Goal: Transaction & Acquisition: Purchase product/service

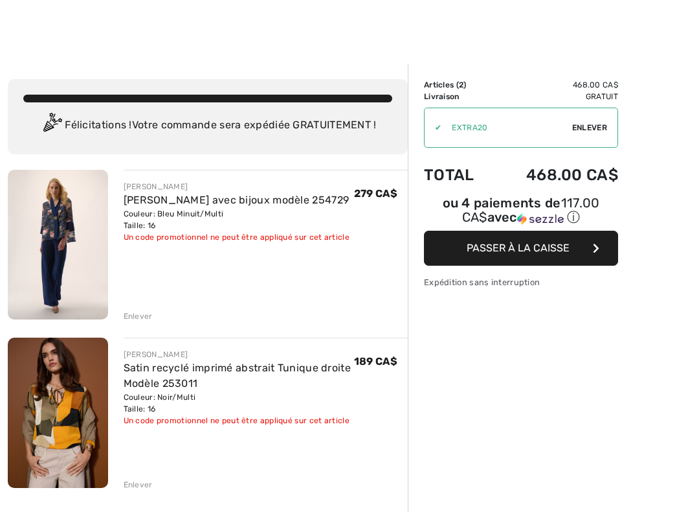
click at [72, 190] on img at bounding box center [58, 245] width 100 height 150
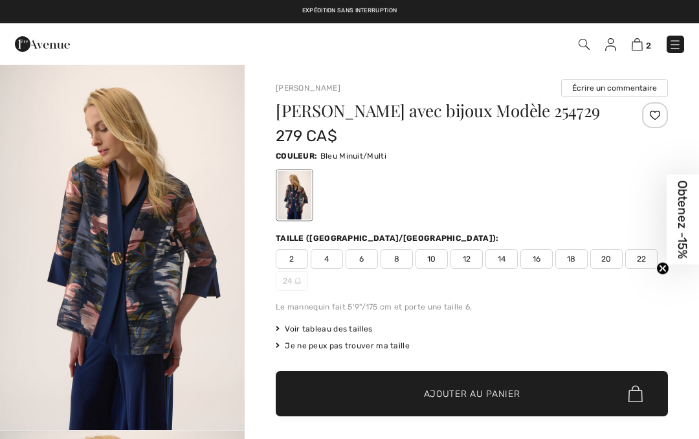
checkbox input "true"
click at [546, 256] on span "16" at bounding box center [537, 258] width 32 height 19
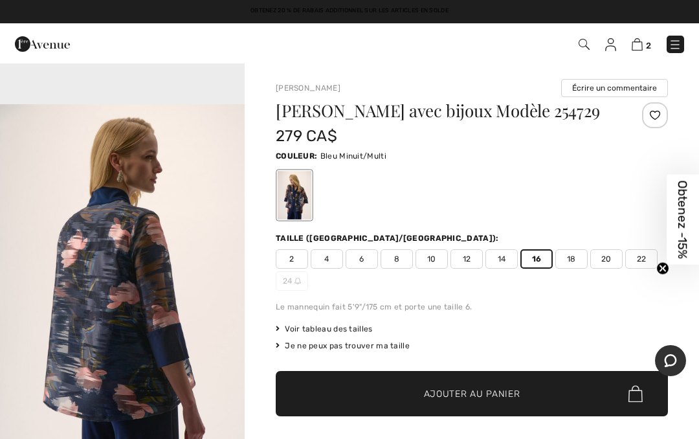
scroll to position [1133, 0]
click at [210, 374] on img "3 / 5" at bounding box center [122, 287] width 245 height 367
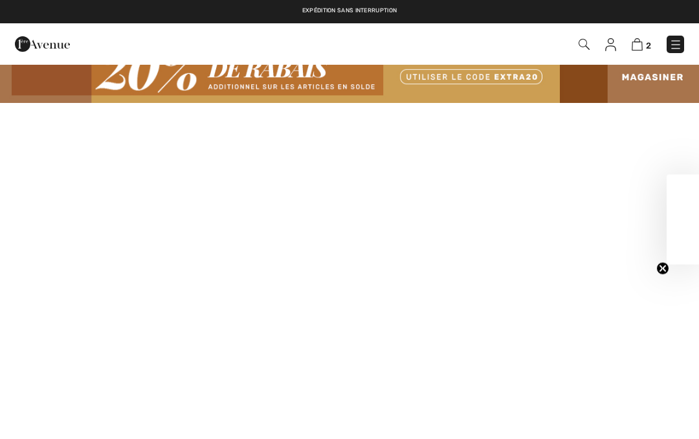
checkbox input "true"
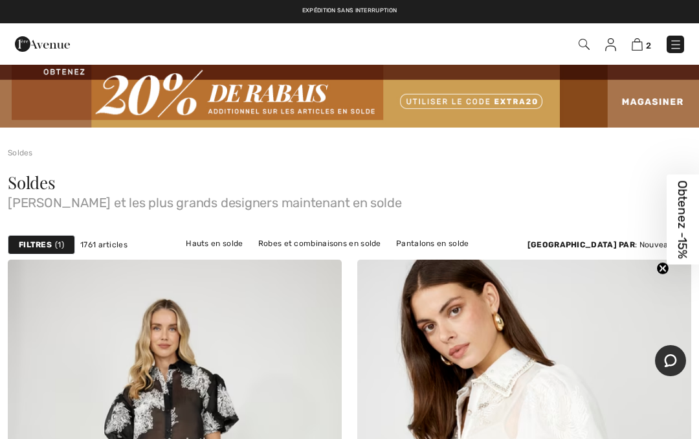
click at [199, 243] on link "Hauts en solde" at bounding box center [214, 243] width 70 height 17
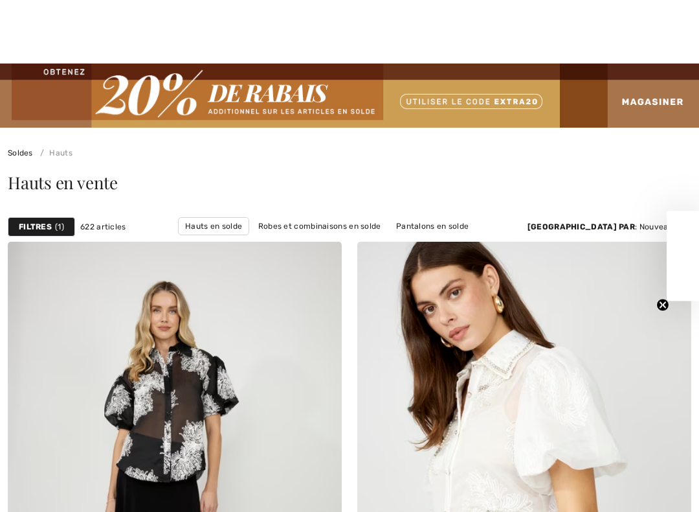
checkbox input "true"
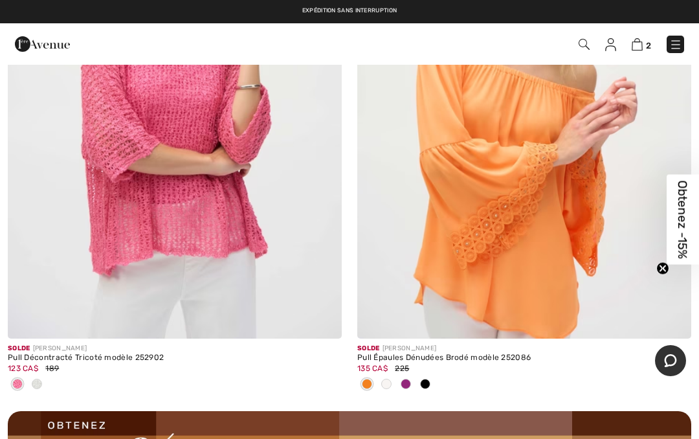
scroll to position [6659, 0]
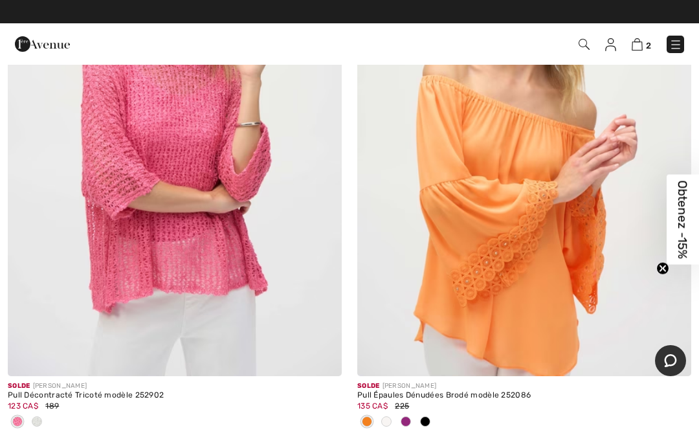
click at [255, 269] on img at bounding box center [175, 125] width 334 height 501
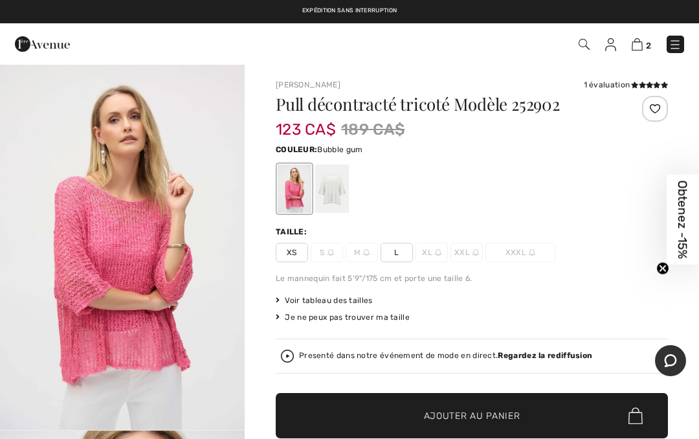
click at [438, 249] on img at bounding box center [438, 252] width 6 height 6
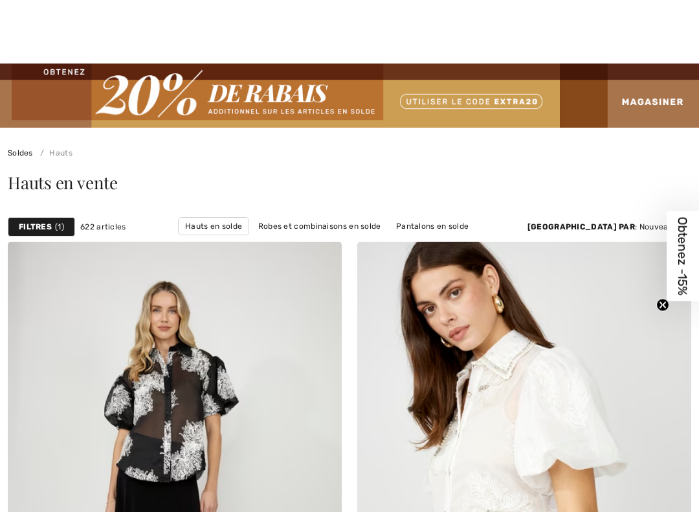
checkbox input "true"
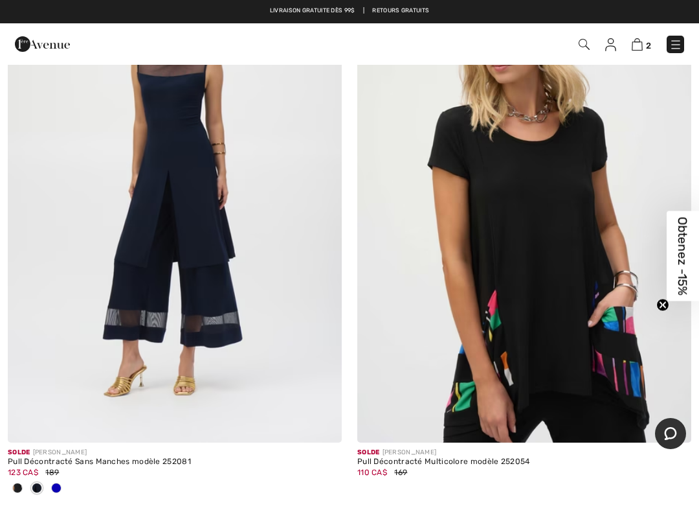
scroll to position [10152, 0]
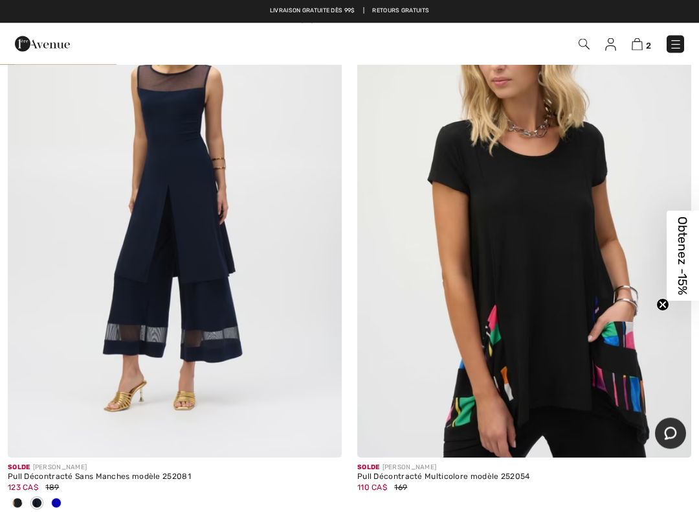
click at [243, 295] on img at bounding box center [175, 207] width 334 height 501
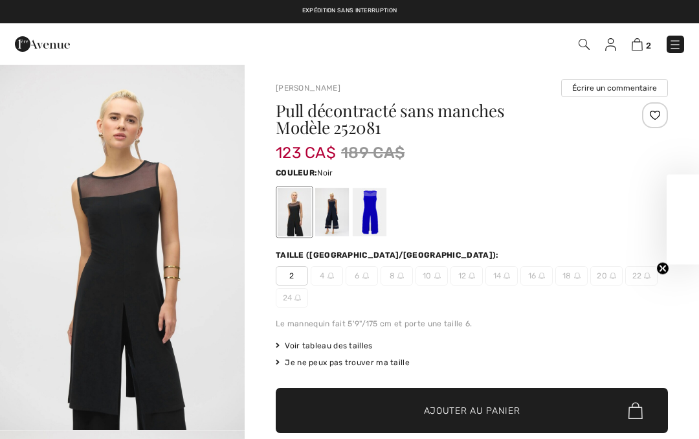
checkbox input "true"
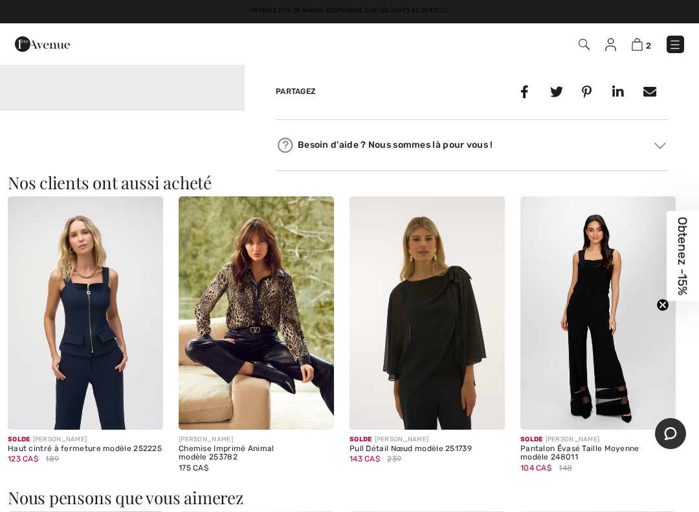
scroll to position [1060, 0]
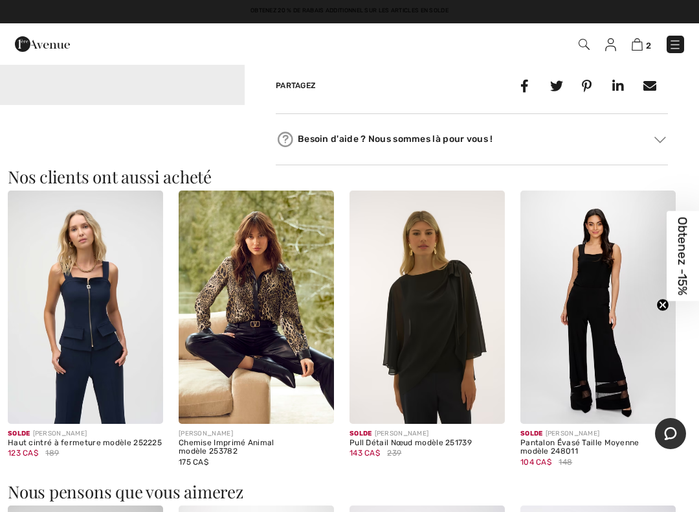
click at [331, 379] on img at bounding box center [256, 306] width 155 height 233
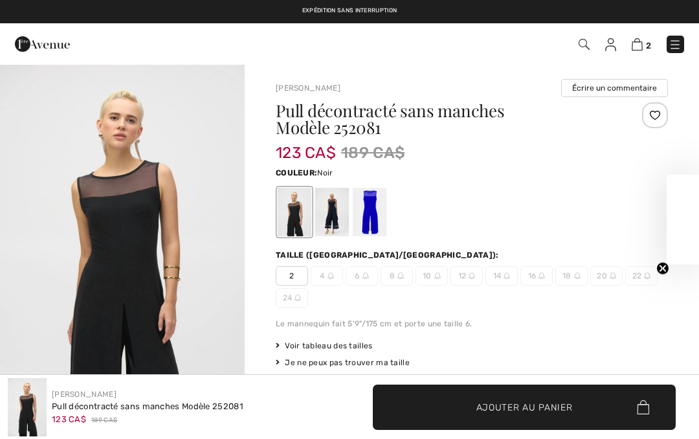
checkbox input "true"
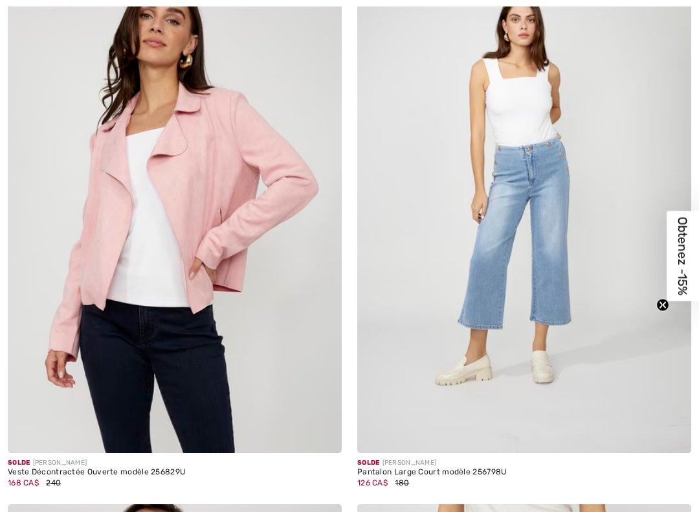
checkbox input "true"
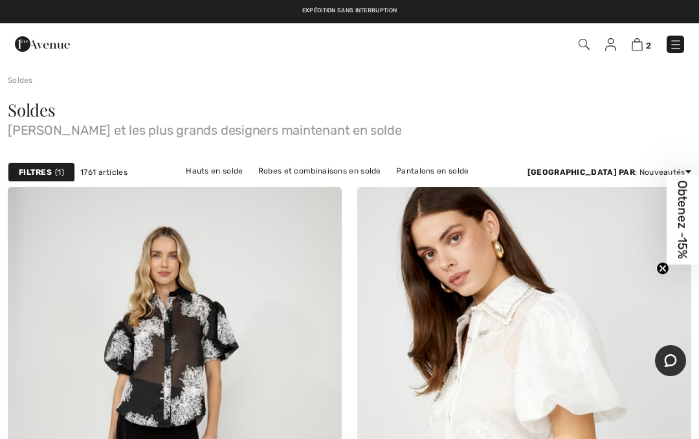
scroll to position [38, 0]
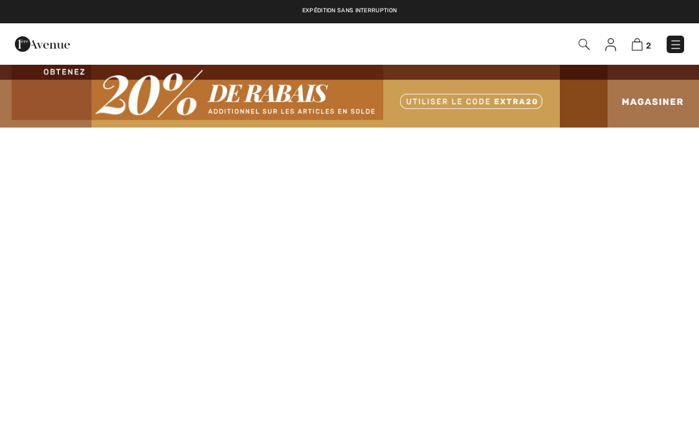
checkbox input "true"
click at [660, 87] on img at bounding box center [349, 95] width 699 height 64
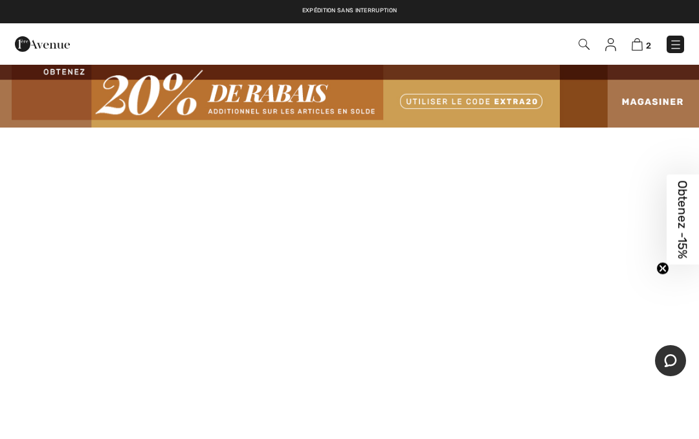
click at [660, 107] on img at bounding box center [349, 95] width 699 height 64
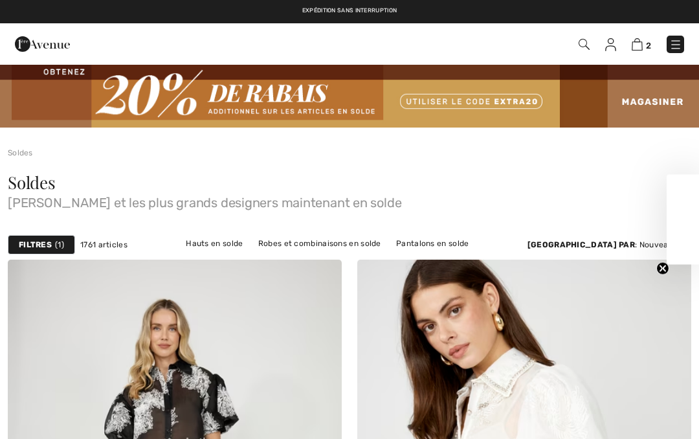
checkbox input "true"
click at [315, 244] on link "Robes et combinaisons en solde" at bounding box center [320, 243] width 136 height 17
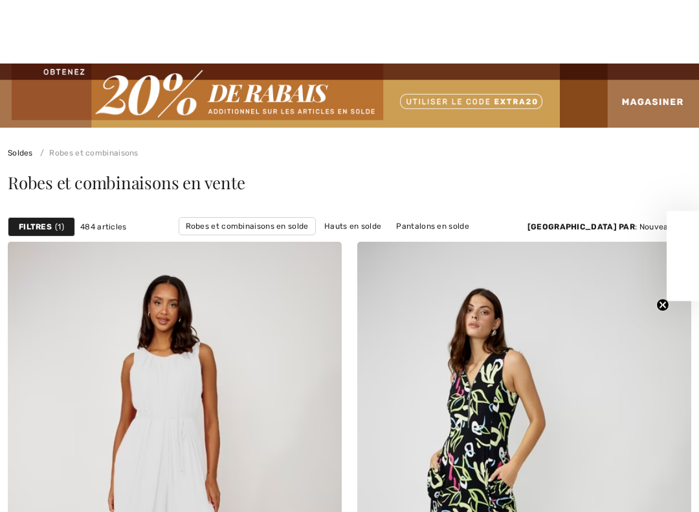
scroll to position [745, 0]
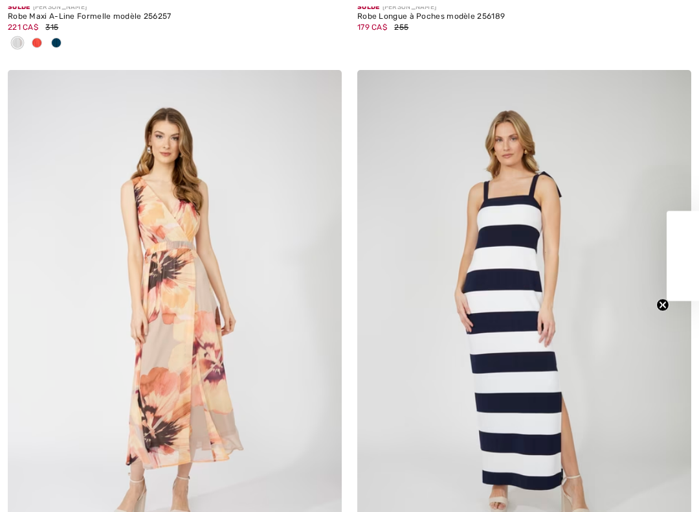
checkbox input "true"
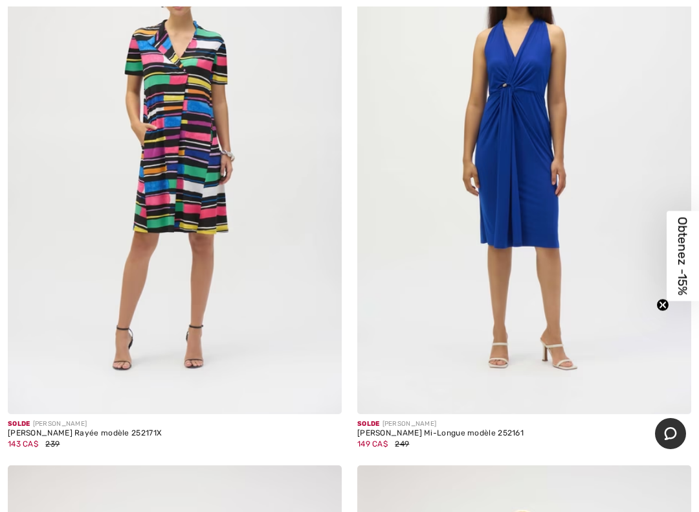
scroll to position [6135, 0]
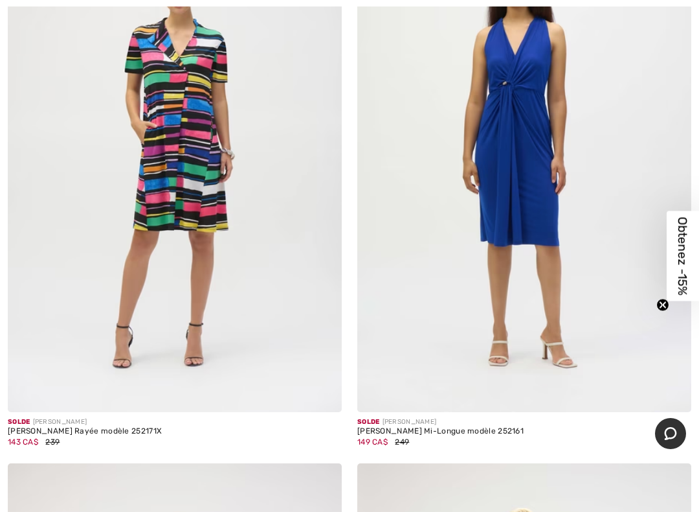
click at [255, 240] on img at bounding box center [175, 161] width 334 height 501
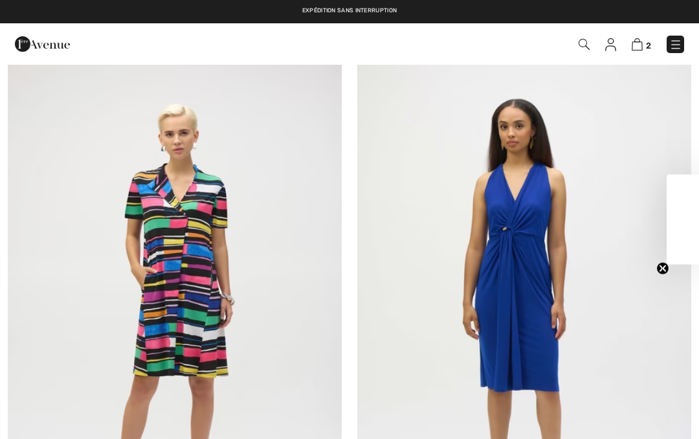
checkbox input "true"
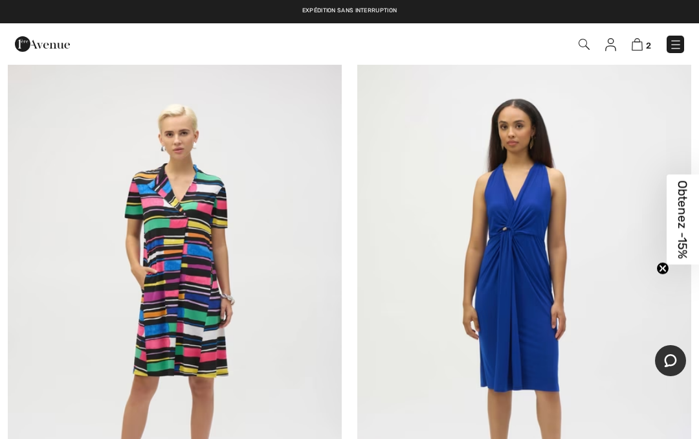
click at [231, 381] on img at bounding box center [175, 306] width 334 height 501
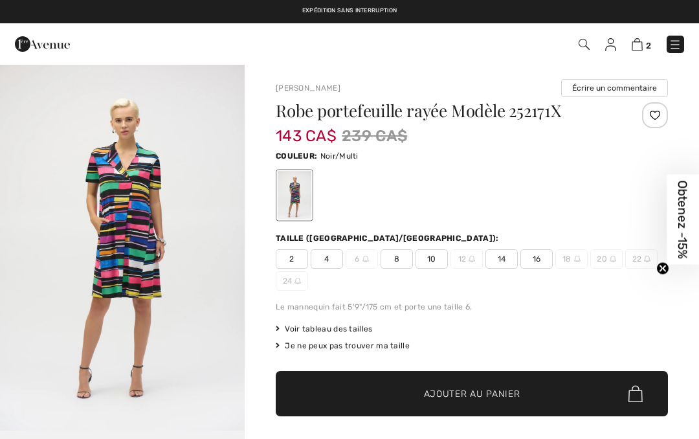
click at [537, 264] on span "16" at bounding box center [537, 258] width 32 height 19
checkbox input "true"
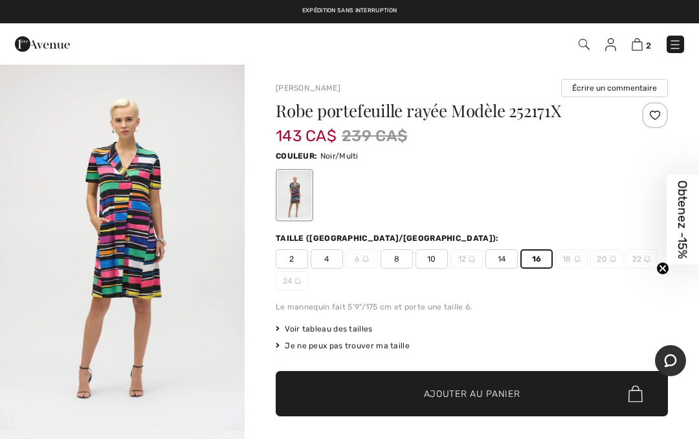
click at [535, 264] on span "16" at bounding box center [537, 258] width 32 height 19
click at [484, 396] on span "Ajouter au panier" at bounding box center [472, 394] width 96 height 14
click at [482, 406] on span "✔ Ajouté au panier Ajouter au panier" at bounding box center [472, 393] width 392 height 45
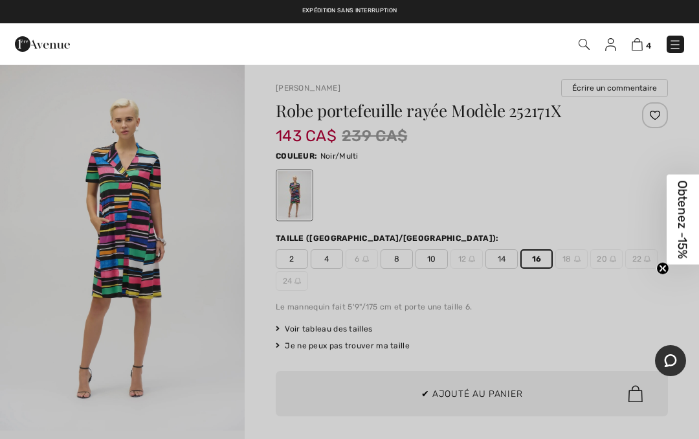
click at [484, 396] on div at bounding box center [349, 219] width 699 height 439
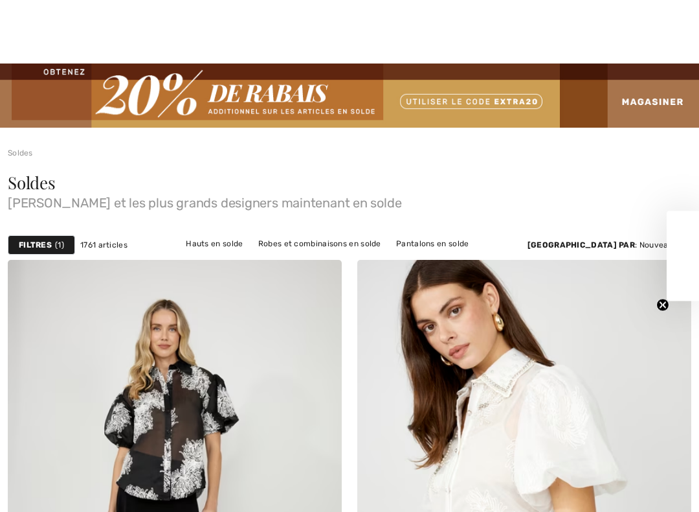
scroll to position [1219, 0]
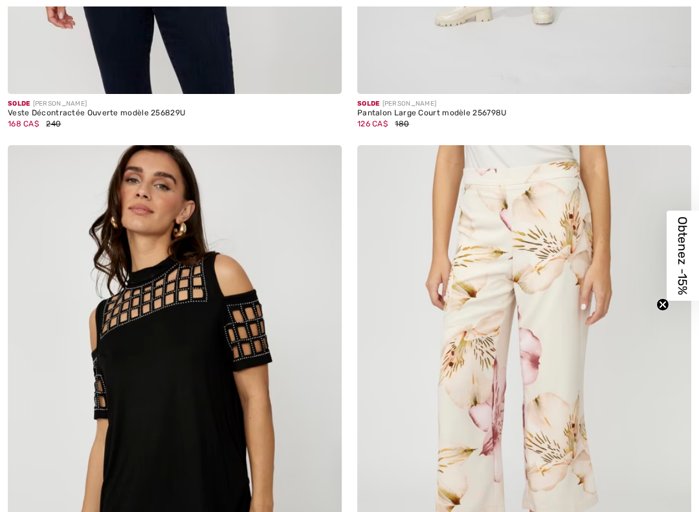
checkbox input "true"
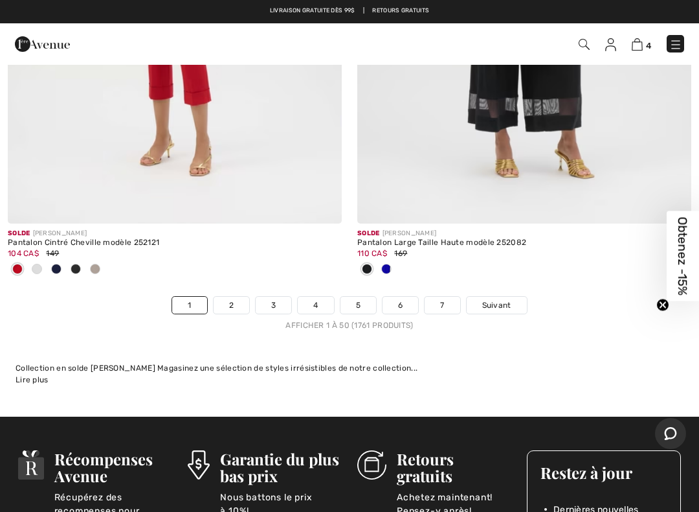
scroll to position [14547, 0]
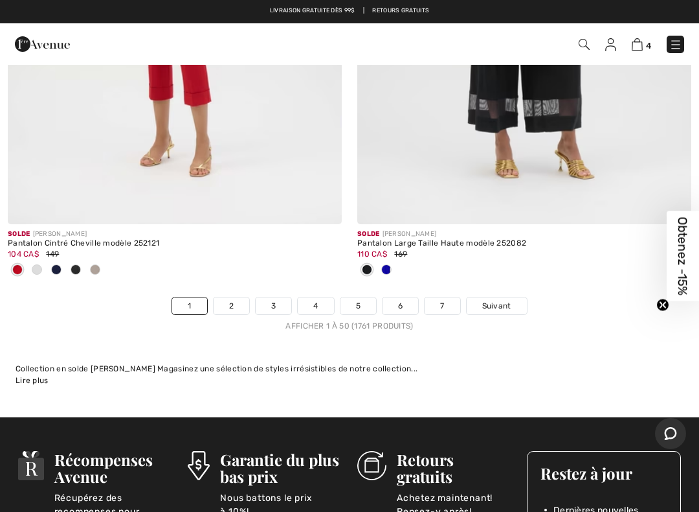
click at [234, 300] on link "2" at bounding box center [232, 305] width 36 height 17
click at [231, 297] on link "2" at bounding box center [232, 305] width 36 height 17
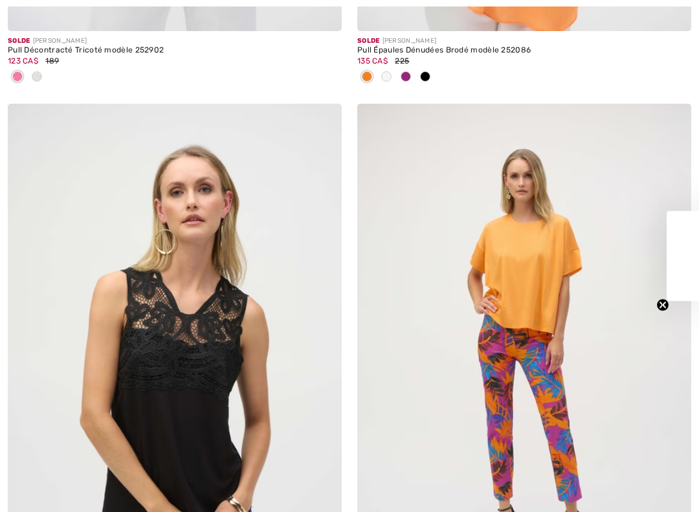
checkbox input "true"
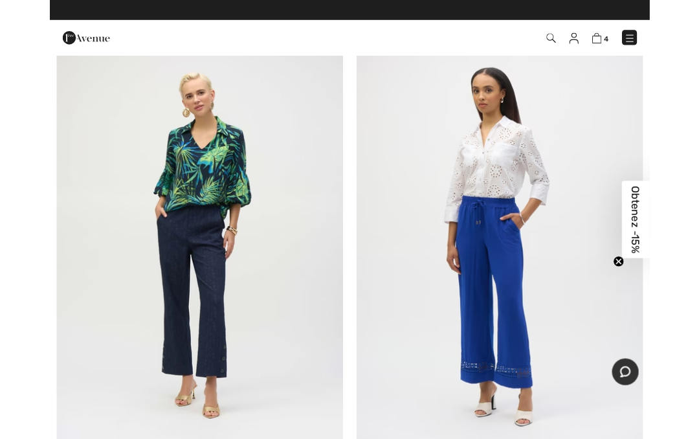
scroll to position [7880, 0]
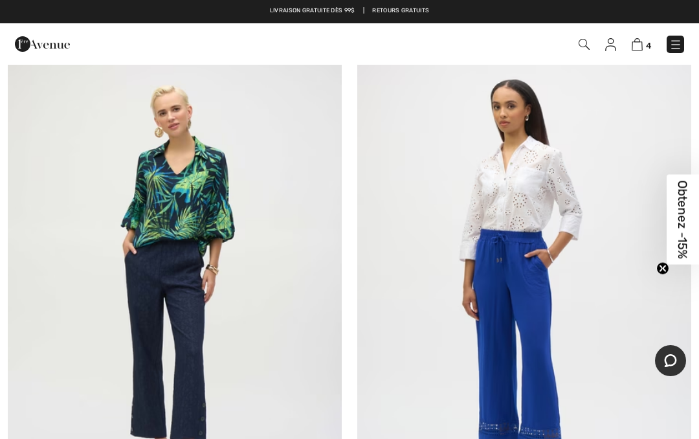
click at [264, 299] on img at bounding box center [175, 288] width 334 height 501
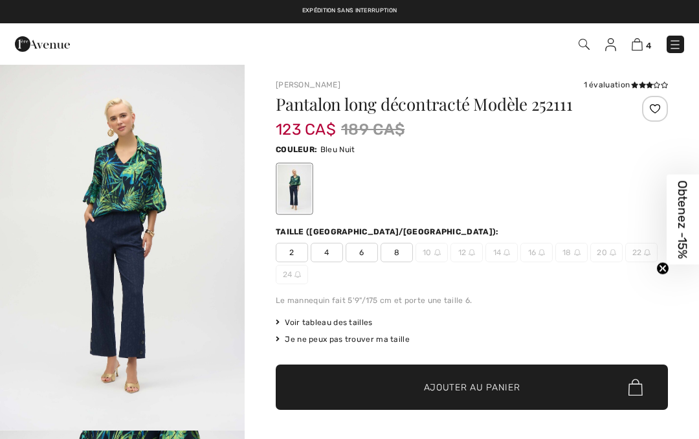
checkbox input "true"
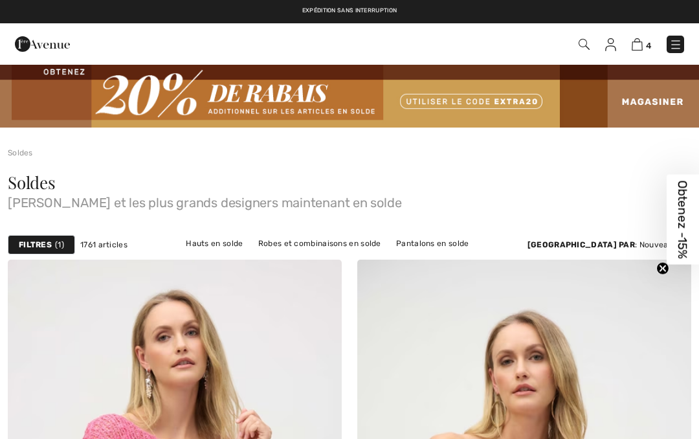
checkbox input "true"
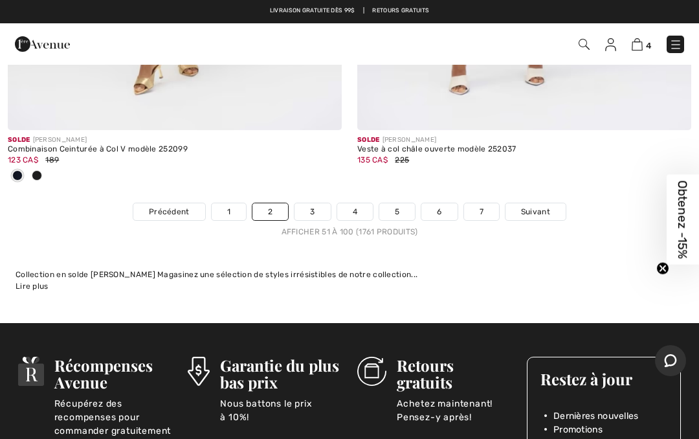
scroll to position [14684, 0]
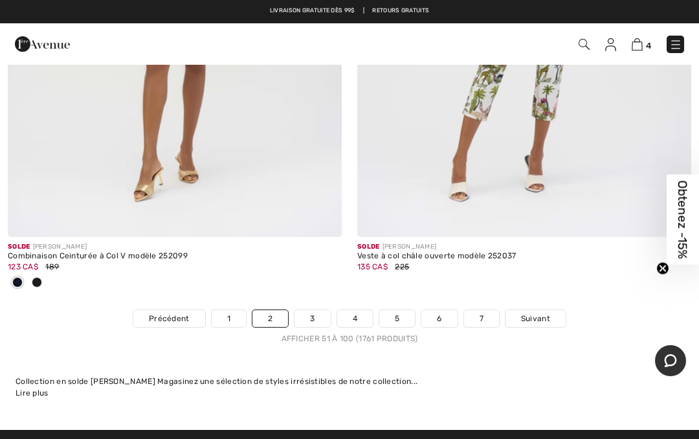
click at [359, 310] on link "4" at bounding box center [355, 318] width 36 height 17
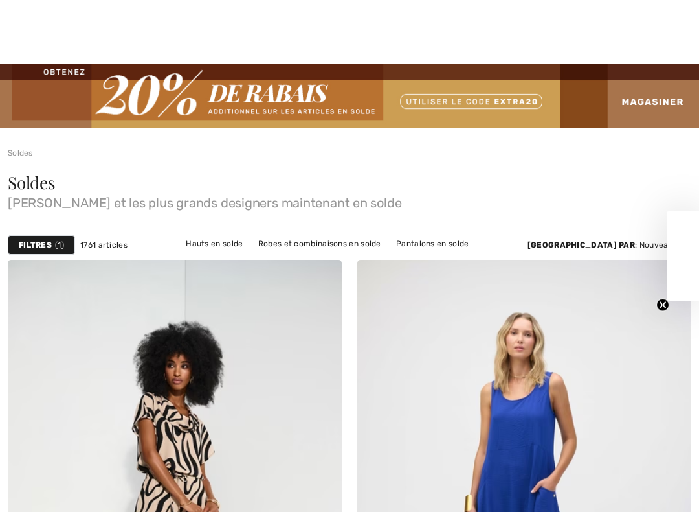
checkbox input "true"
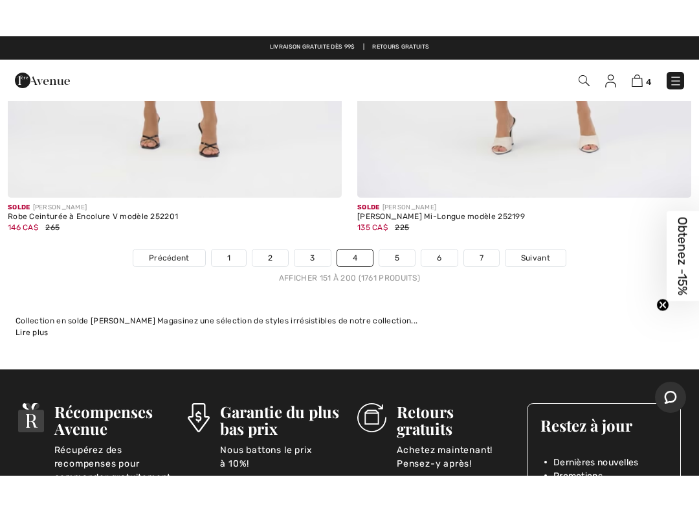
scroll to position [14406, 0]
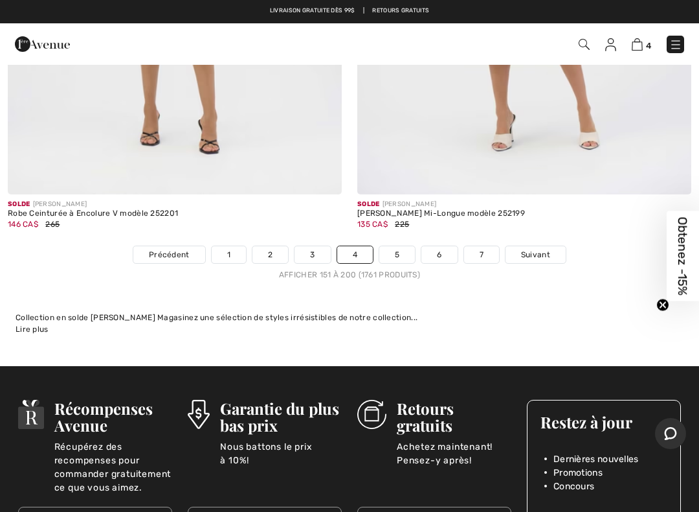
click at [398, 246] on link "5" at bounding box center [397, 254] width 36 height 17
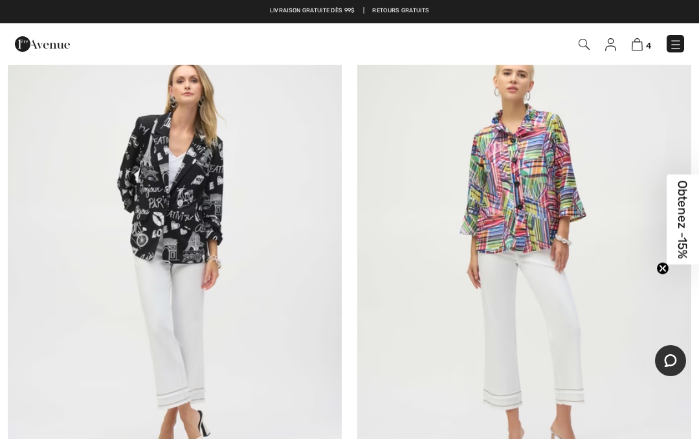
scroll to position [3674, 0]
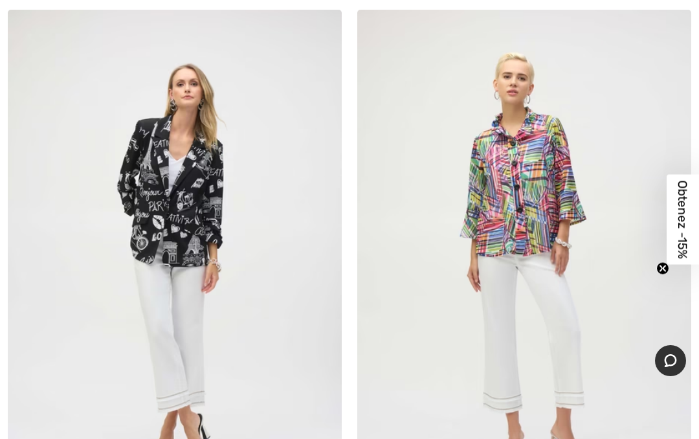
click at [530, 192] on img at bounding box center [524, 260] width 334 height 501
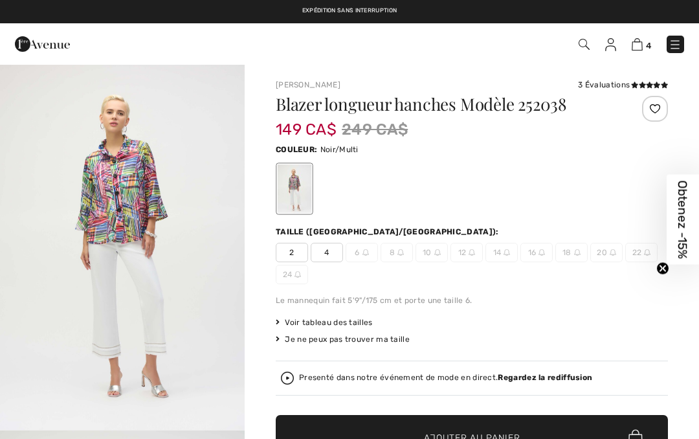
checkbox input "true"
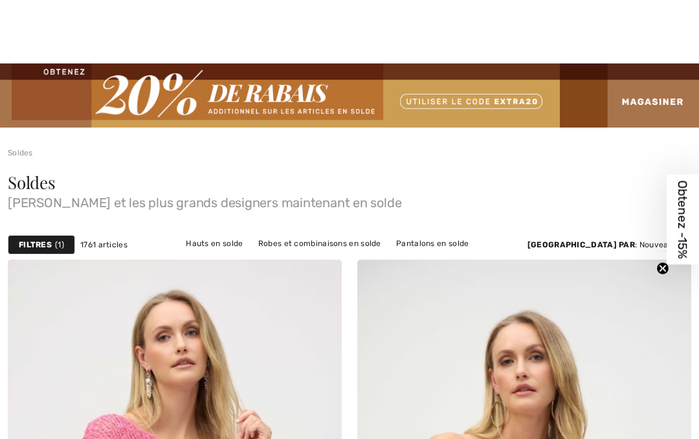
checkbox input "true"
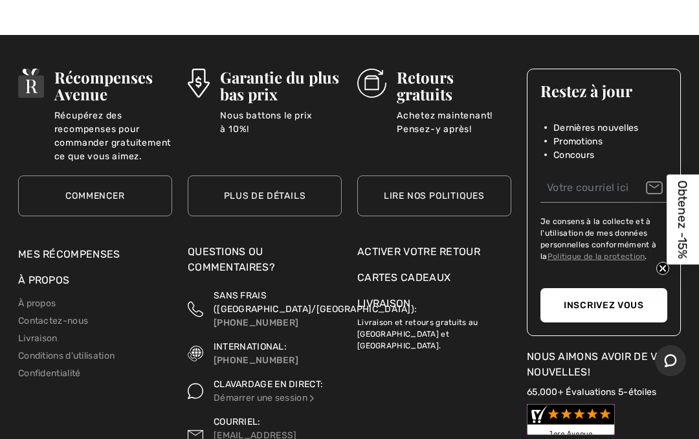
click at [392, 396] on div "Garantie du plus bas prix Nous battons le prix à 10%! Plus de détails Retours g…" at bounding box center [435, 256] width 170 height 400
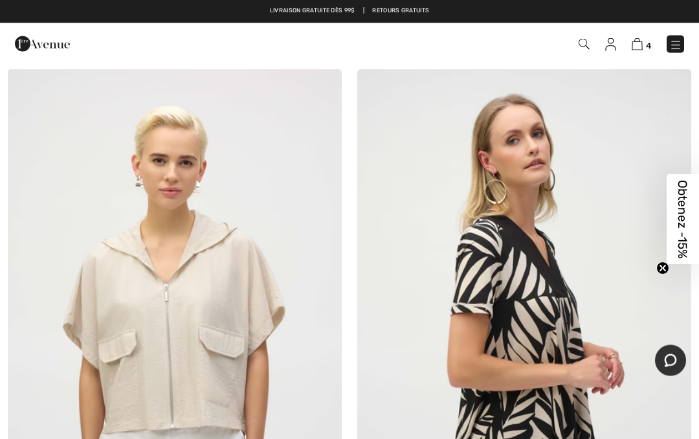
scroll to position [12974, 0]
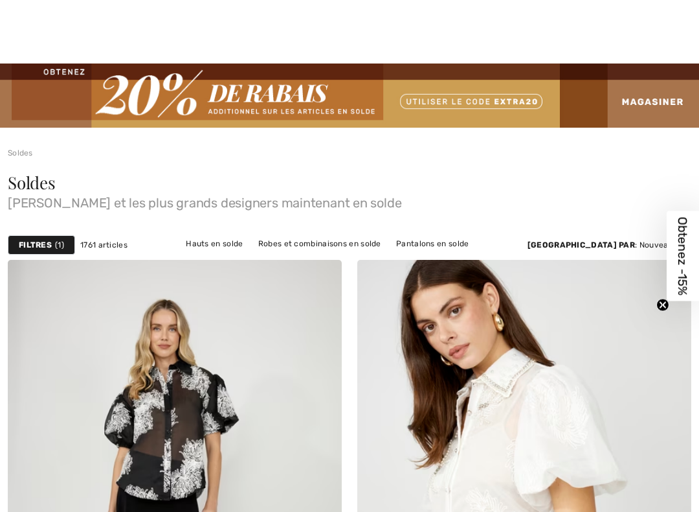
checkbox input "true"
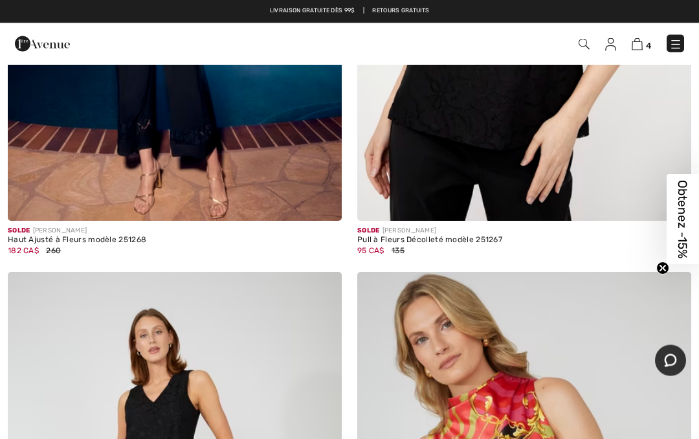
scroll to position [4534, 0]
